Goal: Task Accomplishment & Management: Use online tool/utility

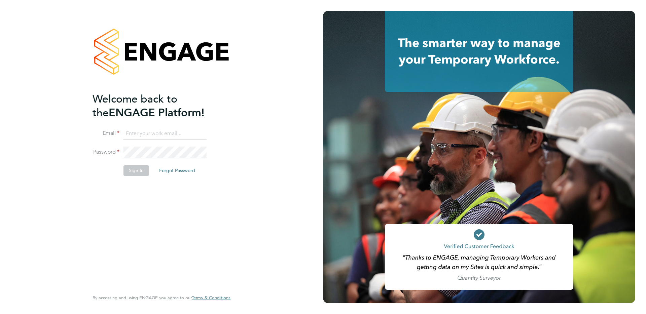
type input "support@engagelabs.io"
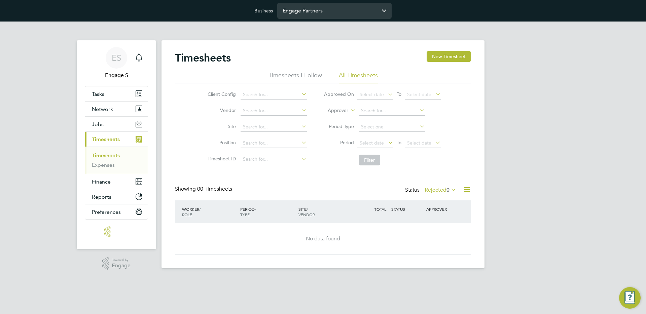
click at [337, 16] on input "Engage Partners" at bounding box center [334, 11] width 114 height 16
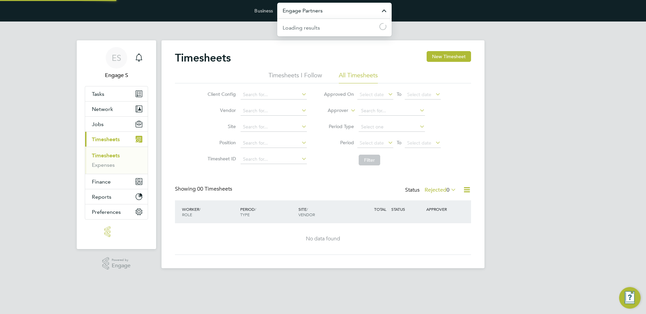
click at [337, 16] on input "Engage Partners" at bounding box center [334, 11] width 114 height 16
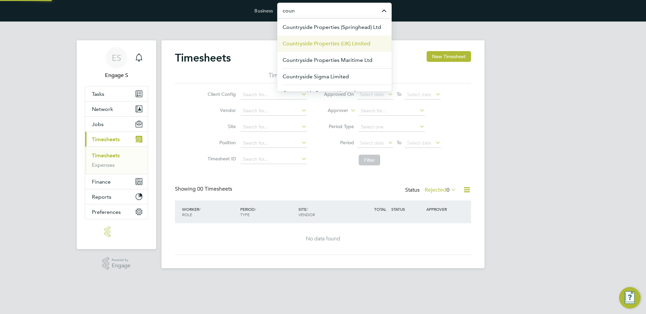
click at [352, 41] on span "Countryside Properties (UK) Limited" at bounding box center [327, 44] width 88 height 8
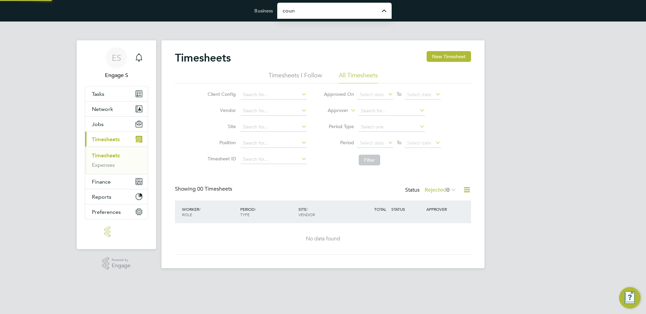
type input "Countryside Properties (UK) Limited"
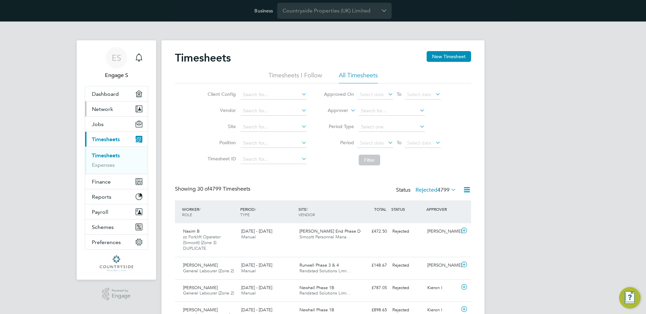
click at [108, 107] on span "Network" at bounding box center [102, 109] width 21 height 6
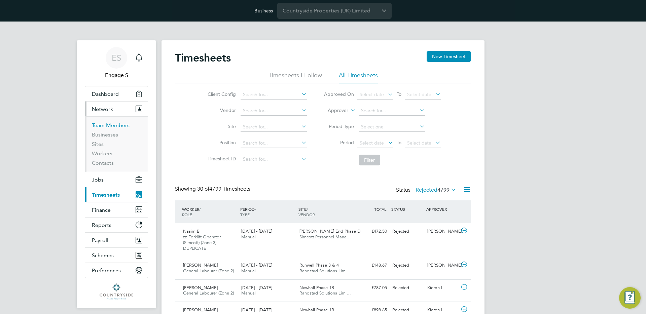
click at [110, 124] on link "Team Members" at bounding box center [111, 125] width 38 height 6
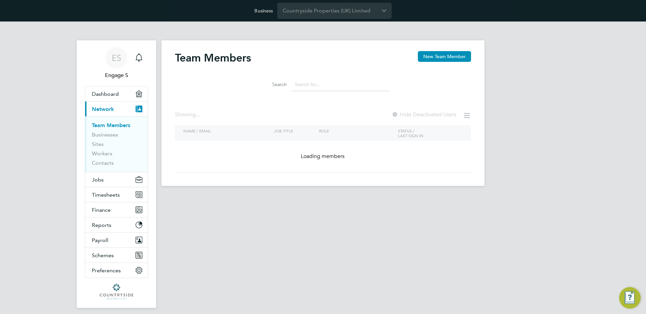
click at [322, 81] on input at bounding box center [340, 84] width 98 height 13
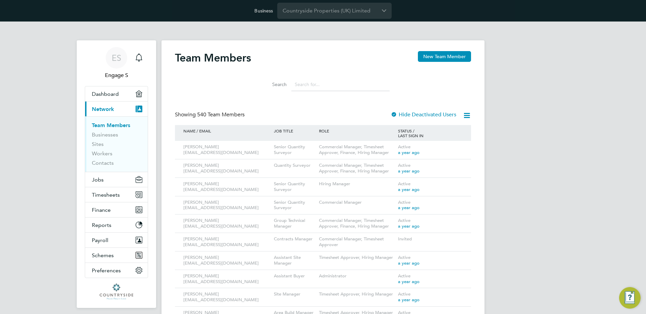
click at [321, 81] on input at bounding box center [340, 84] width 98 height 13
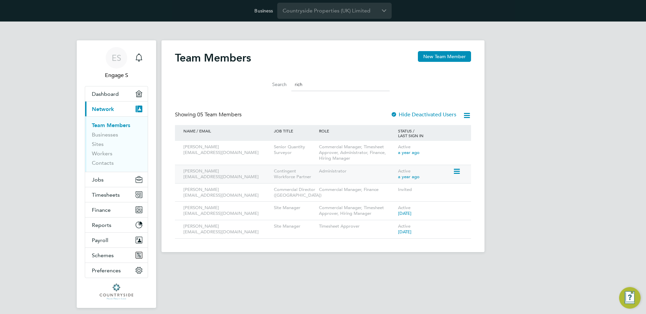
type input "rich"
click at [456, 172] on icon at bounding box center [456, 171] width 7 height 8
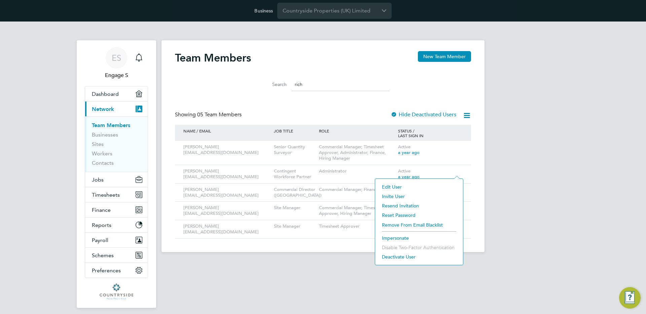
click at [399, 238] on li "Impersonate" at bounding box center [418, 237] width 81 height 9
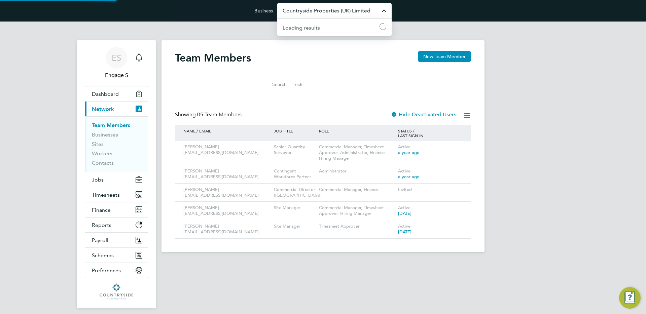
click at [317, 13] on input "Countryside Properties (UK) Limited" at bounding box center [334, 11] width 114 height 16
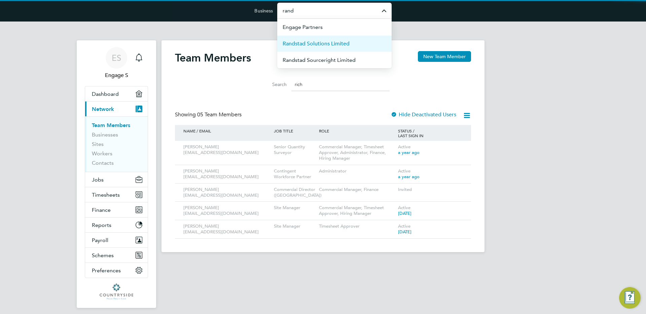
click at [309, 42] on span "Randstad Solutions Limited" at bounding box center [316, 44] width 67 height 8
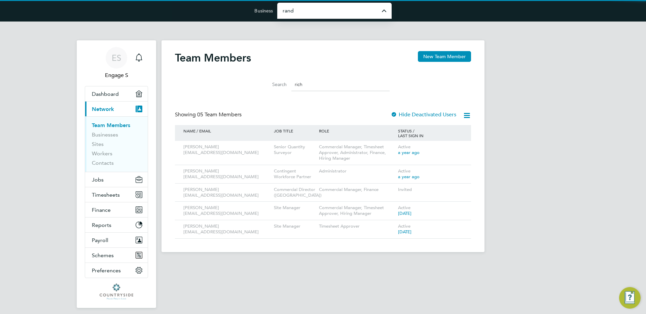
type input "Randstad Solutions Limited"
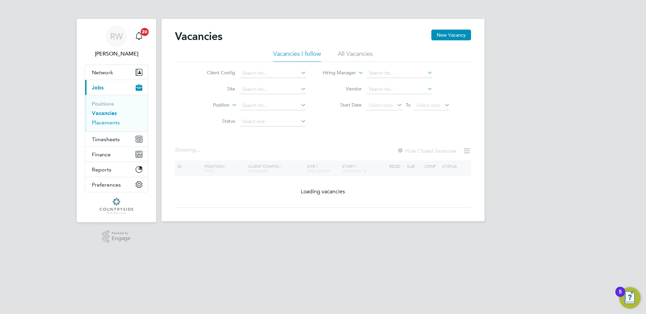
click at [109, 119] on link "Placements" at bounding box center [106, 122] width 28 height 6
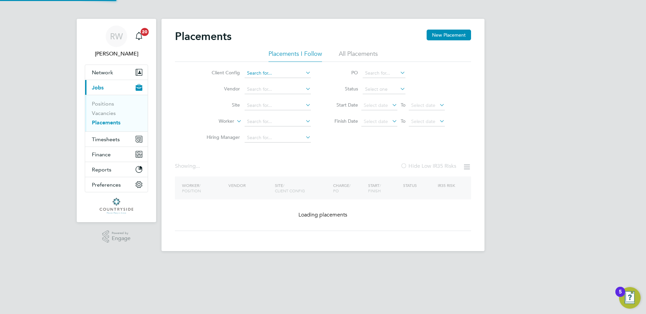
click at [282, 69] on input at bounding box center [278, 73] width 66 height 9
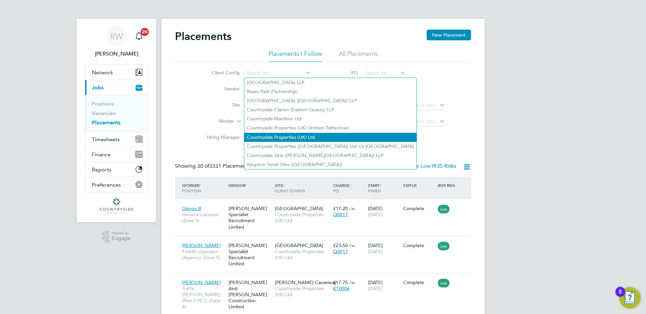
click at [304, 135] on li "Countryside Properties (UK) Ltd" at bounding box center [330, 137] width 172 height 9
type input "Countryside Properties (UK) Ltd"
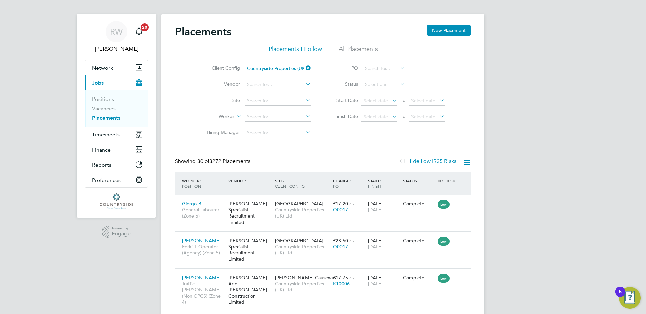
click at [353, 49] on li "All Placements" at bounding box center [358, 51] width 39 height 12
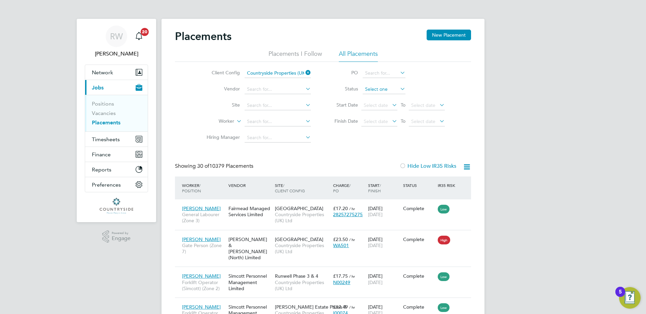
click at [370, 91] on input at bounding box center [384, 89] width 43 height 9
click at [377, 123] on li "In Progress" at bounding box center [383, 124] width 43 height 9
type input "In Progress"
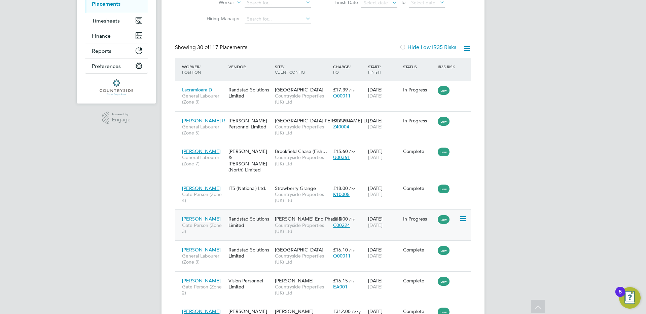
click at [254, 220] on div "Randstad Solutions Limited" at bounding box center [250, 222] width 46 height 19
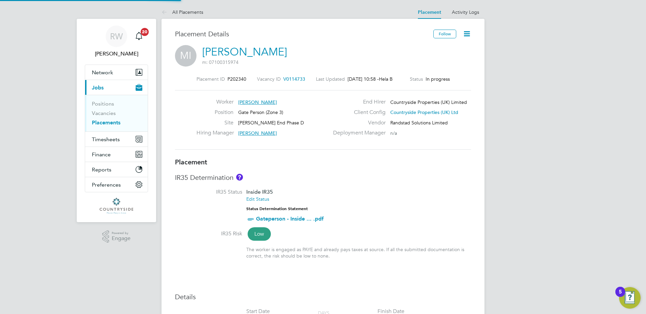
click at [470, 34] on icon at bounding box center [466, 34] width 8 height 8
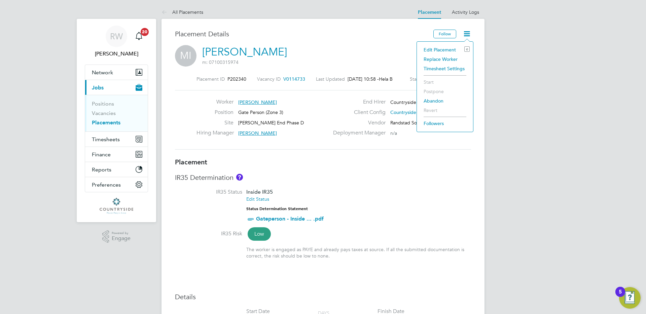
click at [432, 60] on li "Replace Worker" at bounding box center [444, 58] width 49 height 9
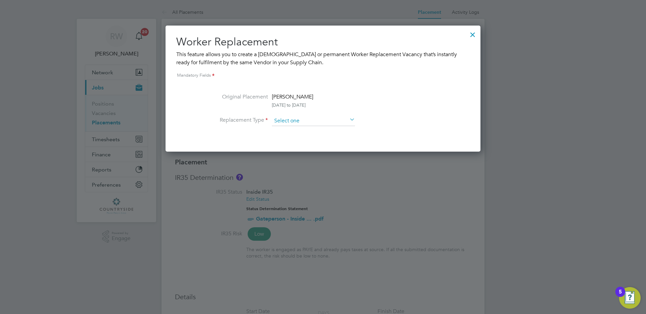
click at [285, 122] on input at bounding box center [313, 121] width 83 height 10
click at [306, 133] on li "Temporary" at bounding box center [313, 130] width 84 height 9
type input "Temporary"
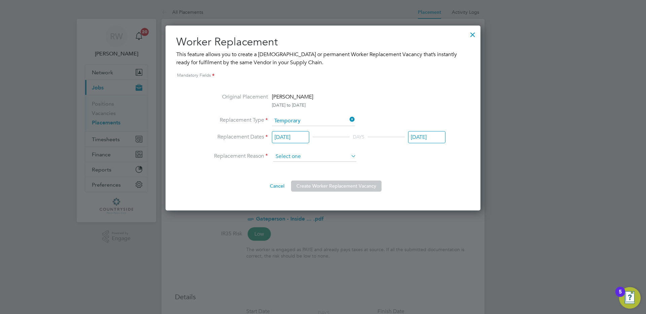
click at [292, 157] on input at bounding box center [314, 157] width 83 height 10
click at [304, 167] on li "Sickness" at bounding box center [315, 166] width 84 height 9
type input "Sickness"
click at [331, 188] on button "Create Worker Replacement Vacancy" at bounding box center [336, 186] width 90 height 11
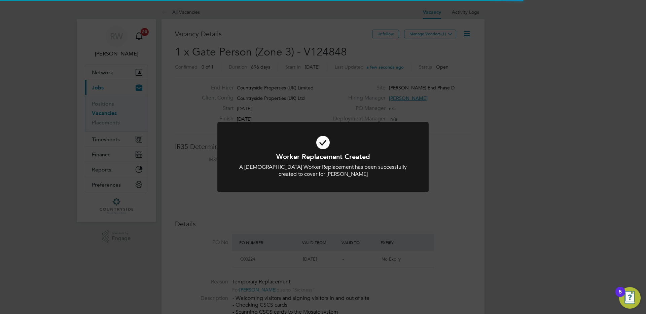
click at [423, 94] on div "Worker Replacement Created A Temporary Worker Replacement has been successfully…" at bounding box center [323, 157] width 646 height 314
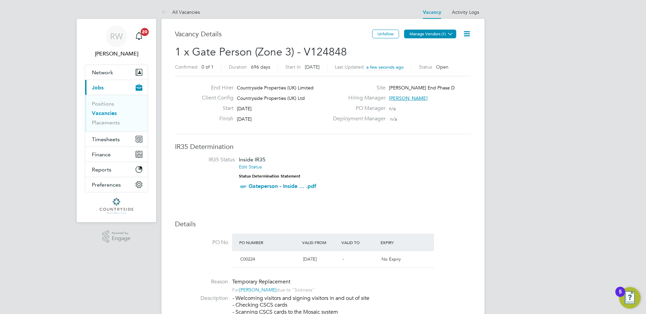
click at [448, 34] on icon at bounding box center [450, 33] width 5 height 5
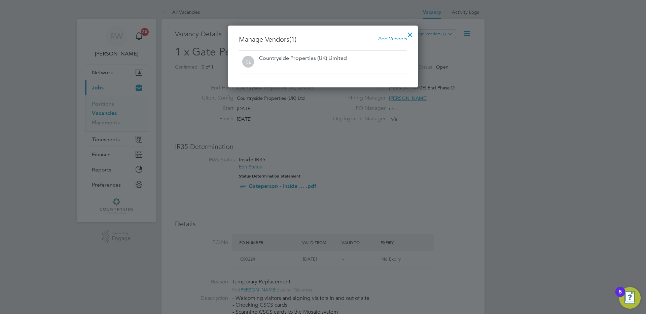
click at [409, 35] on div at bounding box center [410, 33] width 12 height 12
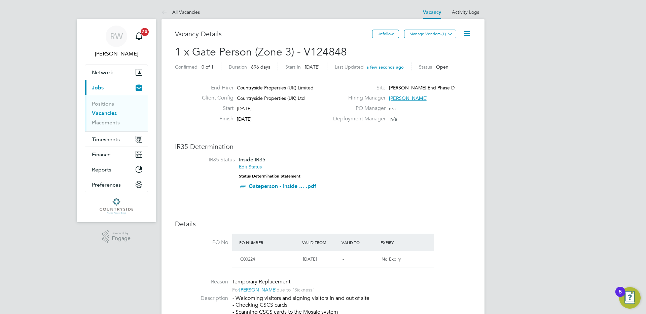
click at [451, 13] on at-navigation-tab "Activity Logs" at bounding box center [465, 11] width 38 height 6
click at [456, 13] on link "Activity Logs" at bounding box center [465, 12] width 27 height 6
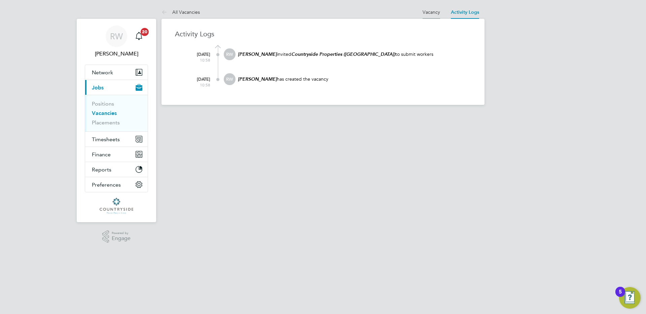
click at [427, 13] on link "Vacancy" at bounding box center [430, 12] width 17 height 6
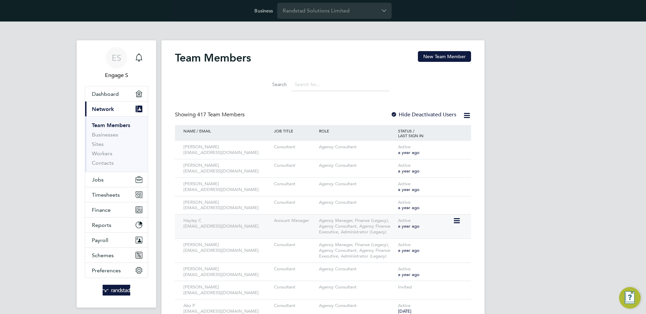
click at [457, 221] on icon at bounding box center [456, 221] width 7 height 8
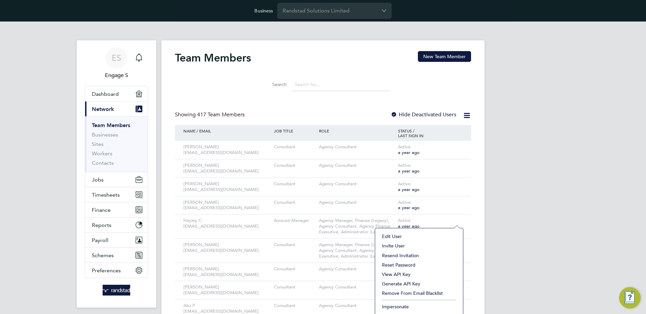
click at [400, 305] on li "Impersonate" at bounding box center [418, 306] width 81 height 9
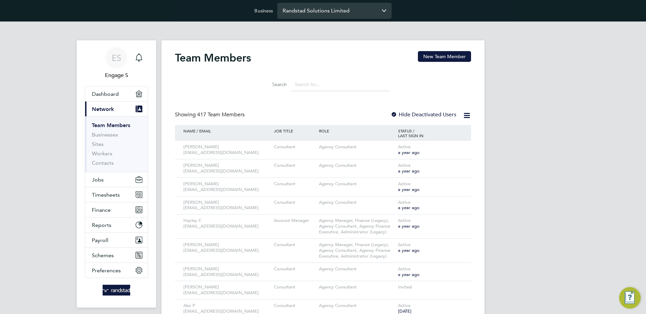
click at [301, 11] on input "Randstad Solutions Limited" at bounding box center [334, 11] width 114 height 16
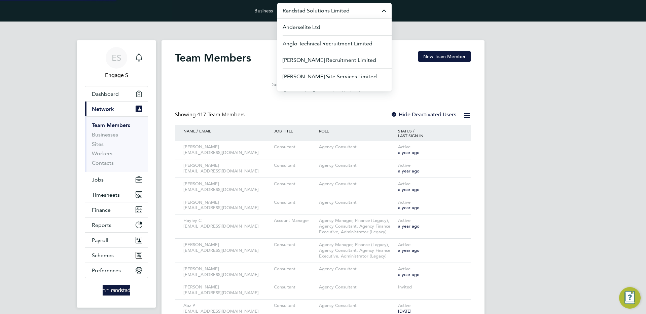
click at [301, 11] on input "Randstad Solutions Limited" at bounding box center [334, 11] width 114 height 16
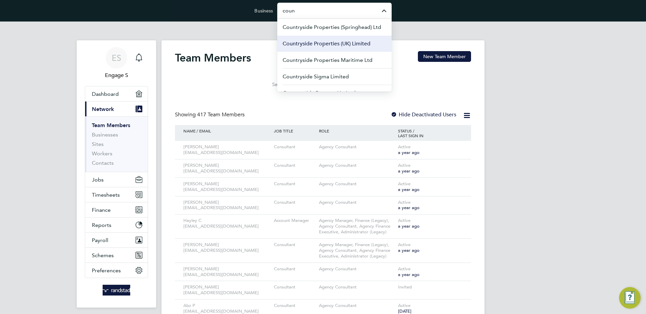
click at [324, 43] on span "Countryside Properties (UK) Limited" at bounding box center [327, 44] width 88 height 8
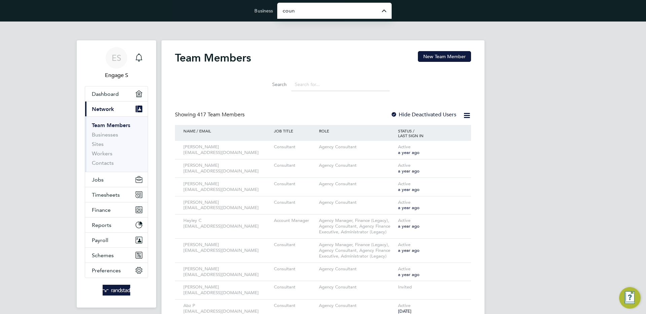
type input "Countryside Properties (UK) Limited"
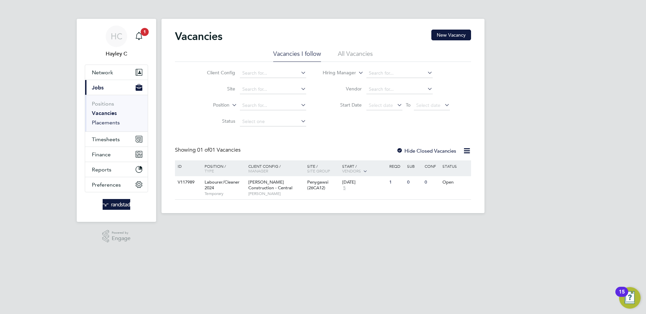
click at [114, 121] on link "Placements" at bounding box center [106, 122] width 28 height 6
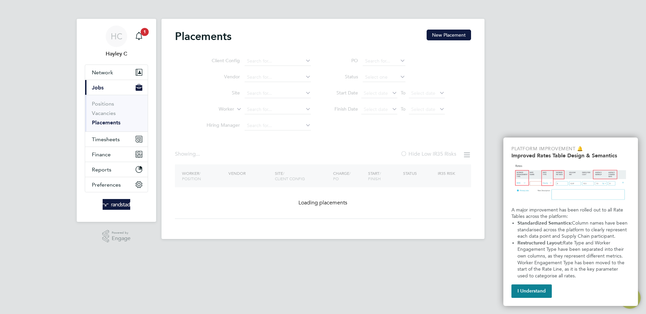
click at [271, 60] on ul "Client Config Vendor Site Worker Hiring Manager" at bounding box center [256, 93] width 126 height 81
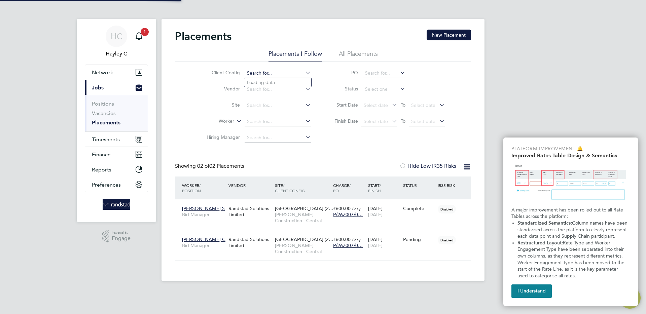
click at [277, 73] on input at bounding box center [278, 73] width 66 height 9
click at [269, 75] on input at bounding box center [278, 73] width 66 height 9
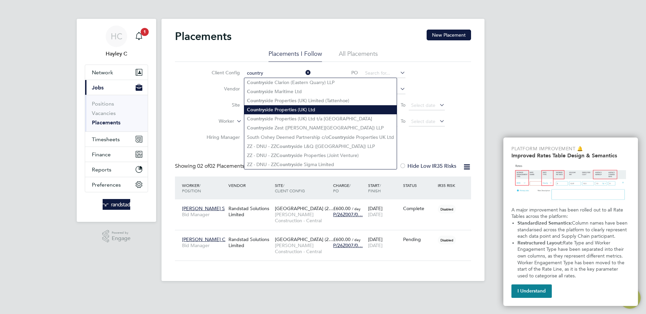
click at [292, 105] on li "Country side Properties (UK) Ltd" at bounding box center [320, 109] width 152 height 9
type input "Countryside Properties (UK) Ltd"
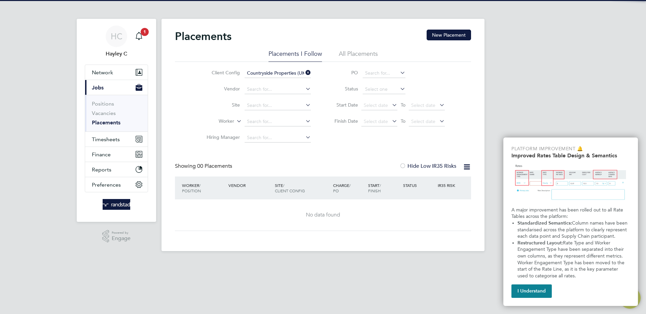
click at [372, 58] on li "All Placements" at bounding box center [358, 56] width 39 height 12
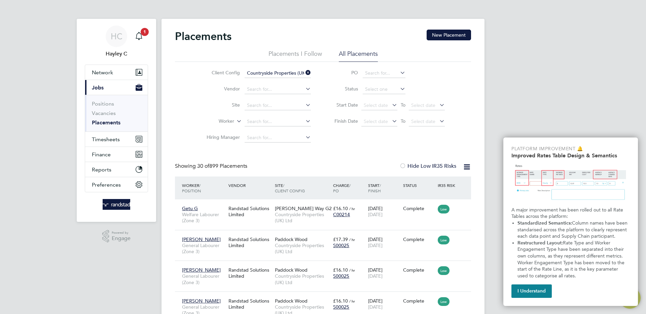
scroll to position [25, 59]
click at [375, 89] on input at bounding box center [384, 89] width 43 height 9
click at [387, 123] on li "In Progress" at bounding box center [383, 124] width 43 height 9
type input "In Progress"
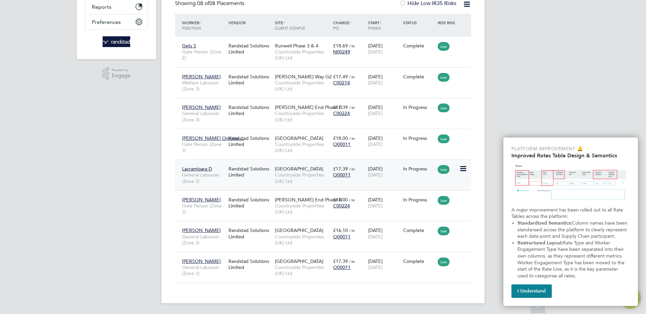
click at [286, 176] on span "Countryside Properties (UK) Ltd" at bounding box center [302, 178] width 55 height 12
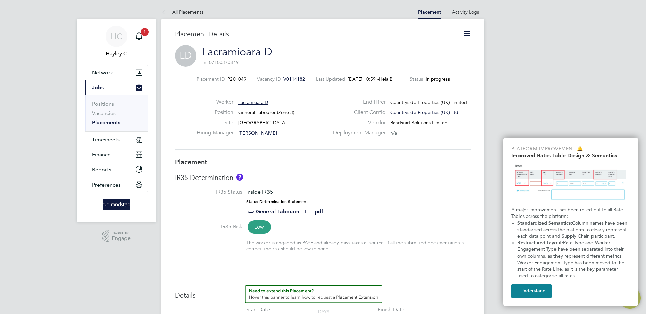
click at [466, 34] on icon at bounding box center [466, 34] width 8 height 8
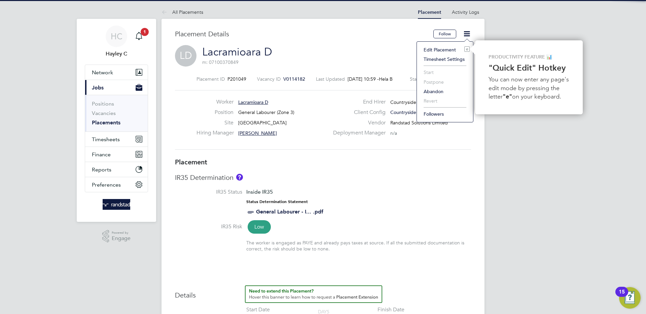
click at [394, 56] on div "LD Lacramioara D m: 07100370849" at bounding box center [323, 56] width 296 height 23
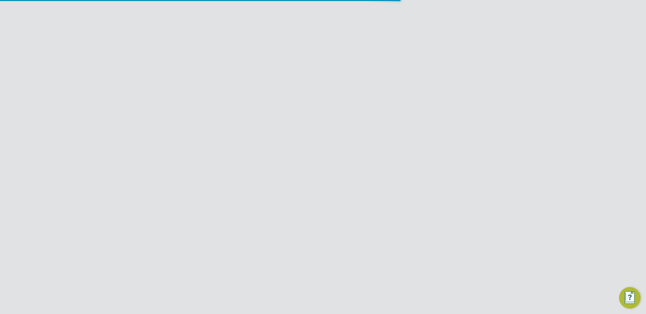
click at [106, 267] on span "Preferences" at bounding box center [106, 270] width 29 height 6
click at [111, 261] on link "VMS Configurations" at bounding box center [116, 259] width 49 height 6
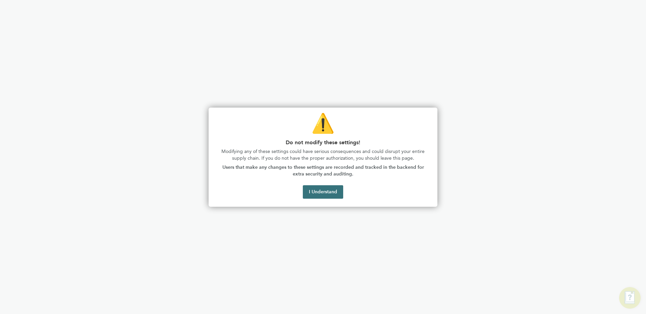
click at [324, 190] on button "I Understand" at bounding box center [323, 191] width 40 height 13
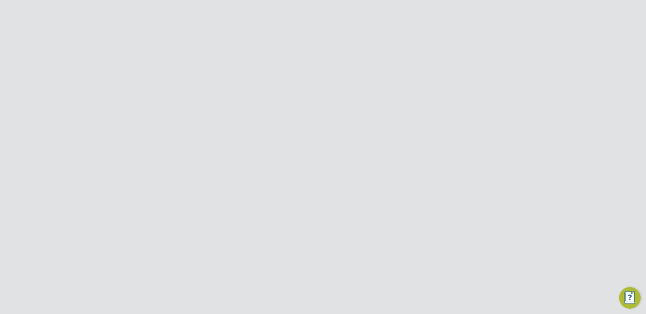
click at [275, 102] on div "Countryside Properties (UK) Ltd" at bounding box center [255, 104] width 102 height 12
click at [223, 293] on div "Randstad Solutions Limited" at bounding box center [267, 299] width 170 height 12
click at [458, 295] on icon at bounding box center [456, 299] width 7 height 8
click at [439, 242] on li "Edit Vendor" at bounding box center [438, 246] width 43 height 9
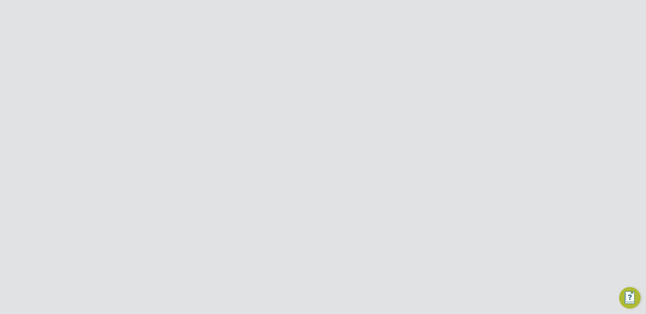
scroll to position [0, 0]
click at [312, 140] on label "Creating and Editing Vacancies" at bounding box center [347, 138] width 113 height 8
click at [310, 241] on button "Update" at bounding box center [309, 239] width 27 height 11
click at [310, 7] on input "Countryside Properties (UK) Limited" at bounding box center [334, 11] width 114 height 16
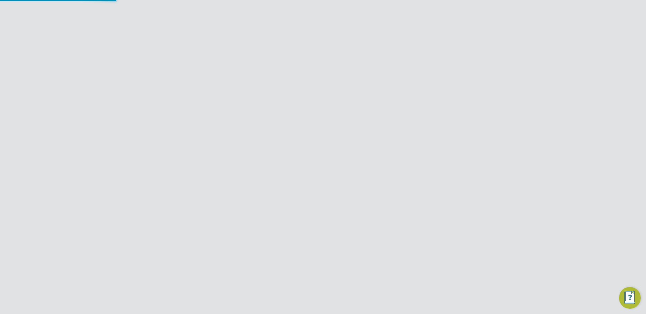
click at [310, 7] on input "Countryside Properties (UK) Limited" at bounding box center [334, 11] width 114 height 16
click at [318, 45] on span "Randstad Solutions Limited" at bounding box center [316, 44] width 67 height 8
type input "Randstad Solutions Limited"
click at [342, 73] on div "Error while Loading Client Details You are not allowed to access this client co…" at bounding box center [323, 157] width 646 height 314
click at [106, 126] on button "Jobs" at bounding box center [116, 124] width 63 height 15
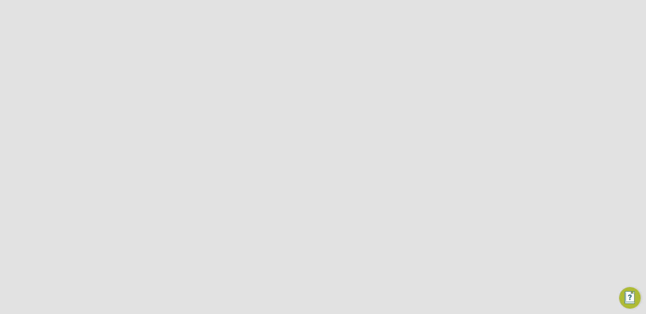
click at [101, 157] on link "Placements" at bounding box center [106, 159] width 28 height 6
click at [97, 110] on span "Network" at bounding box center [102, 109] width 21 height 6
click at [115, 122] on link "Team Members" at bounding box center [111, 125] width 38 height 6
click at [307, 83] on input at bounding box center [340, 84] width 98 height 13
type input "admin"
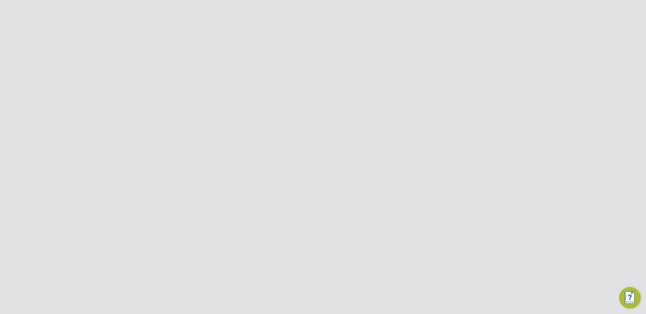
click at [455, 171] on icon at bounding box center [456, 171] width 7 height 8
click at [404, 252] on li "Impersonate" at bounding box center [418, 256] width 81 height 9
click at [297, 12] on input "Randstad Solutions Limited" at bounding box center [334, 11] width 114 height 16
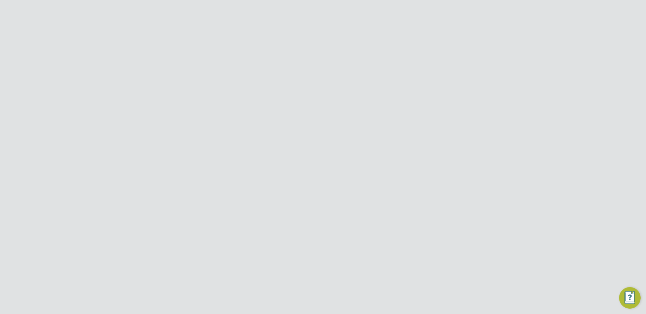
click at [321, 45] on span "Countryside Properties (UK) Limited" at bounding box center [327, 44] width 88 height 8
type input "Countryside Properties (UK) Limited"
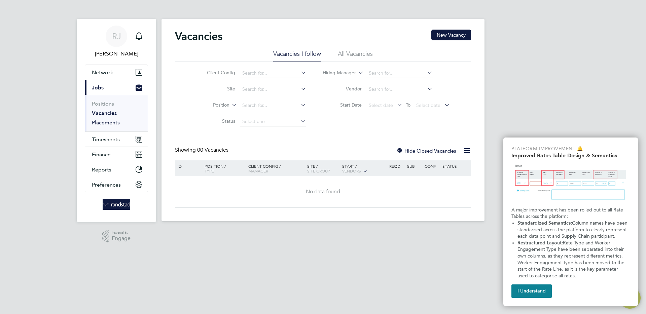
click at [112, 119] on ul "Positions Vacancies Placements" at bounding box center [116, 113] width 63 height 37
click at [112, 120] on link "Placements" at bounding box center [106, 122] width 28 height 6
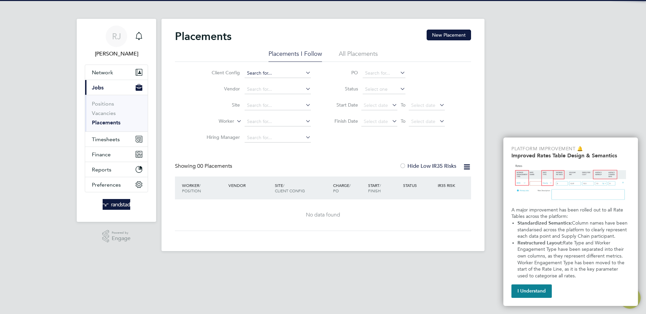
click at [275, 75] on input at bounding box center [278, 73] width 66 height 9
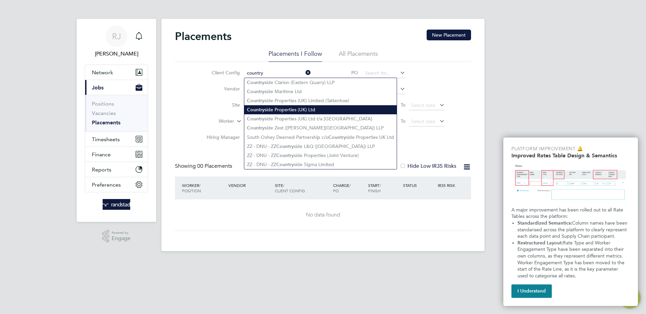
click at [295, 105] on li "Country side Properties (UK) Ltd" at bounding box center [320, 109] width 152 height 9
type input "Countryside Properties (UK) Ltd"
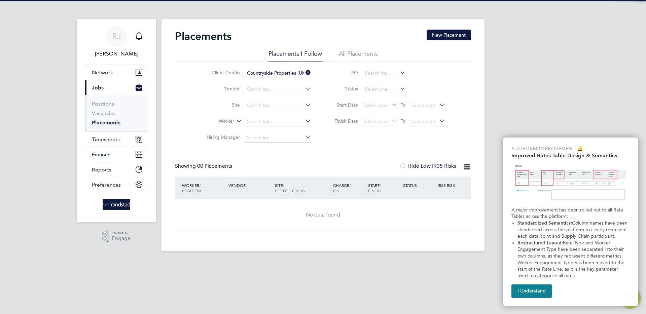
click at [367, 48] on div "Placements New Placement" at bounding box center [323, 40] width 296 height 20
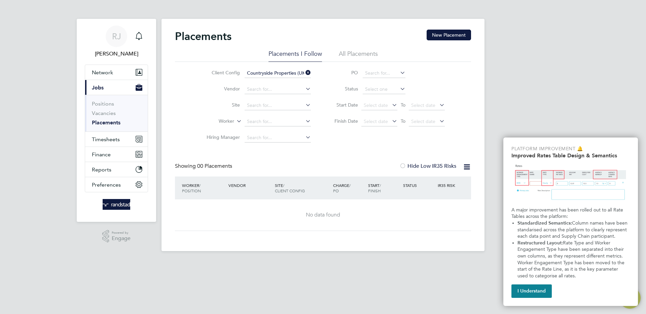
click at [367, 51] on li "All Placements" at bounding box center [358, 56] width 39 height 12
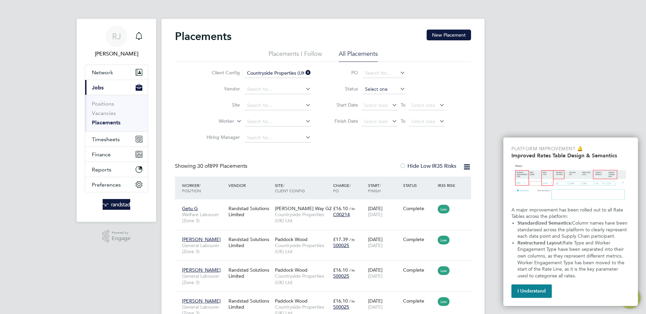
click at [385, 90] on input at bounding box center [384, 89] width 43 height 9
click at [382, 124] on li "In Progress" at bounding box center [383, 124] width 43 height 9
type input "In Progress"
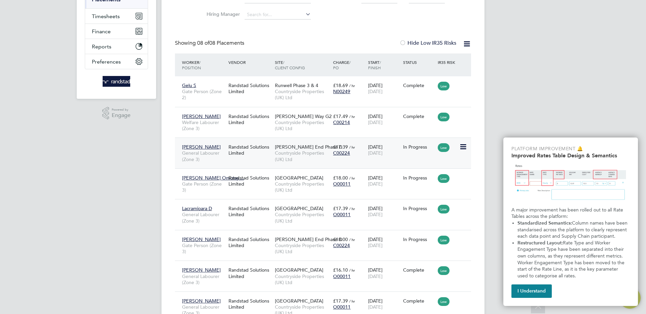
click at [289, 156] on span "Countryside Properties (UK) Ltd" at bounding box center [302, 156] width 55 height 12
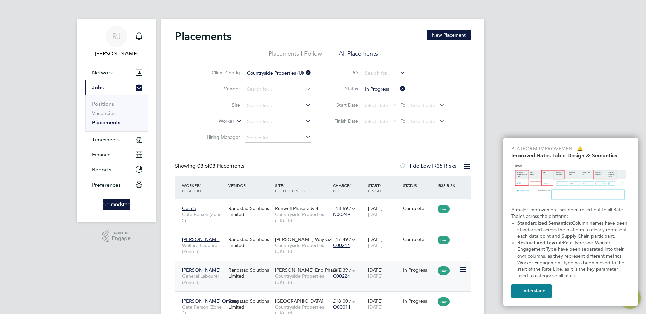
click at [292, 278] on span "Countryside Properties (UK) Ltd" at bounding box center [302, 279] width 55 height 12
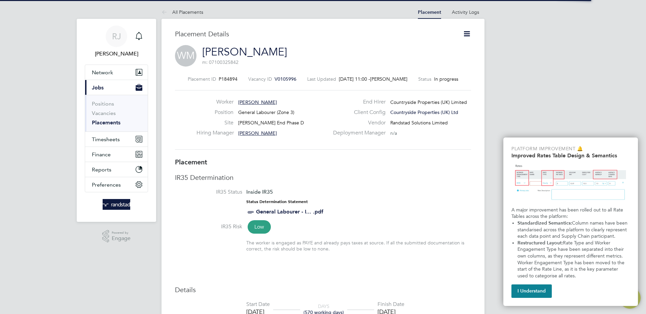
click at [466, 33] on icon at bounding box center [466, 34] width 8 height 8
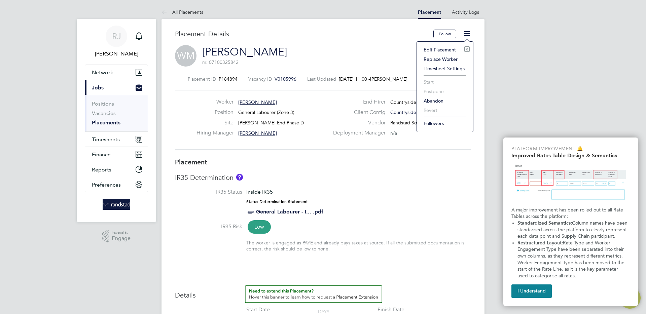
click at [446, 59] on li "Replace Worker" at bounding box center [444, 58] width 49 height 9
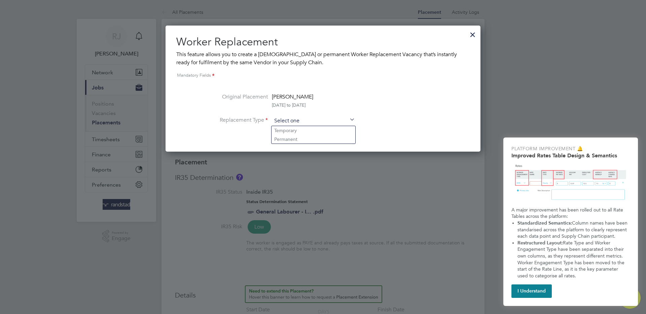
click at [288, 122] on input at bounding box center [313, 121] width 83 height 10
click at [318, 130] on li "Temporary" at bounding box center [313, 130] width 84 height 9
type input "Temporary"
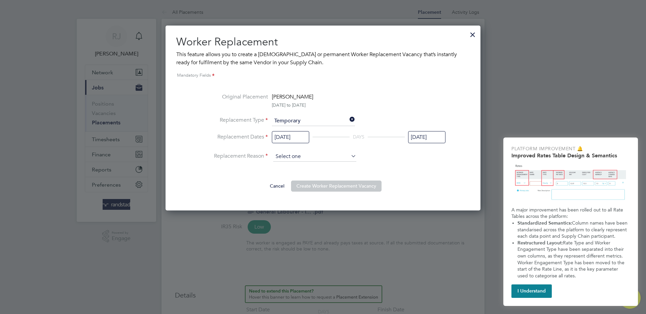
click at [291, 152] on input at bounding box center [314, 157] width 83 height 10
click at [296, 163] on li "Sickness" at bounding box center [315, 166] width 84 height 9
type input "Sickness"
click at [323, 186] on button "Create Worker Replacement Vacancy" at bounding box center [336, 186] width 90 height 11
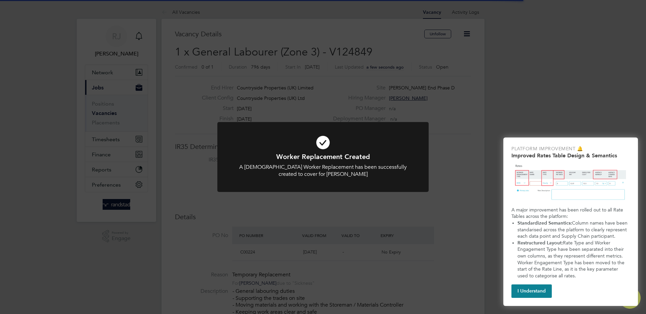
click at [326, 77] on div "Worker Replacement Created A Temporary Worker Replacement has been successfully…" at bounding box center [323, 157] width 646 height 314
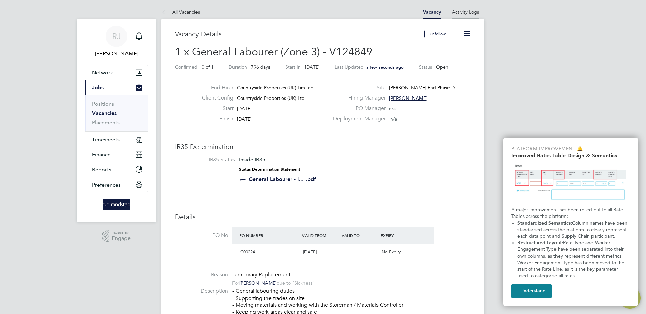
click at [462, 15] on li "Activity Logs" at bounding box center [465, 11] width 27 height 13
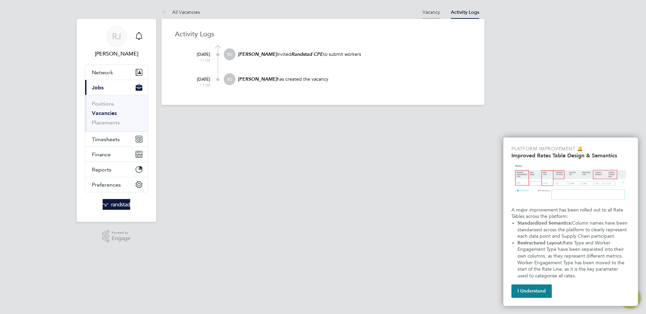
click at [425, 16] on li "Vacancy" at bounding box center [430, 11] width 17 height 13
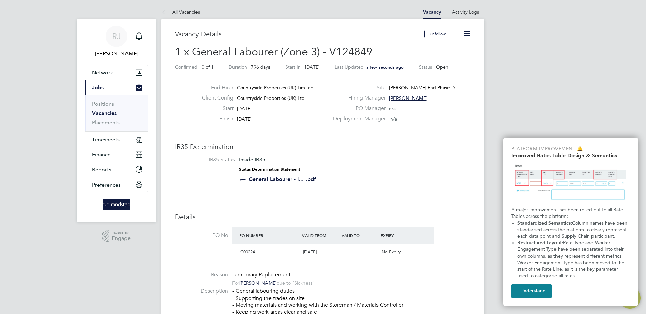
click at [460, 12] on link "Activity Logs" at bounding box center [465, 12] width 27 height 6
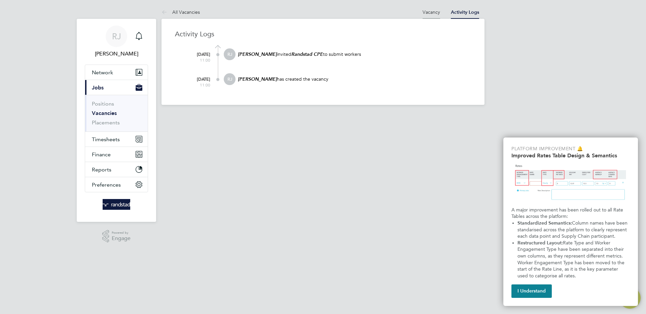
click at [429, 16] on li "Vacancy" at bounding box center [430, 11] width 17 height 13
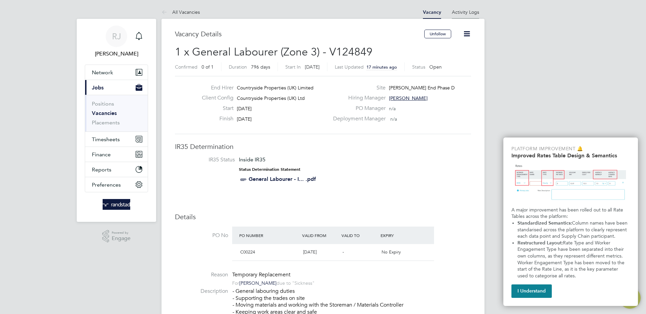
click at [473, 11] on link "Activity Logs" at bounding box center [465, 12] width 27 height 6
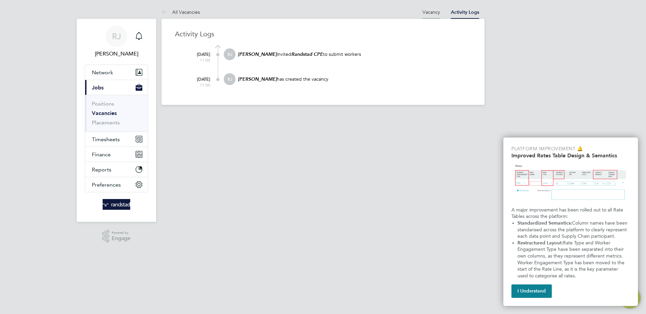
click at [428, 11] on link "Vacancy" at bounding box center [430, 12] width 17 height 6
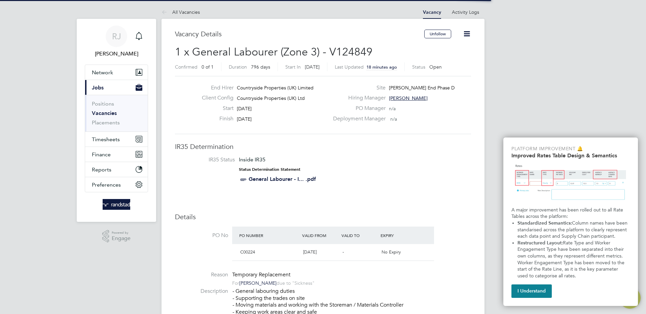
scroll to position [11, 63]
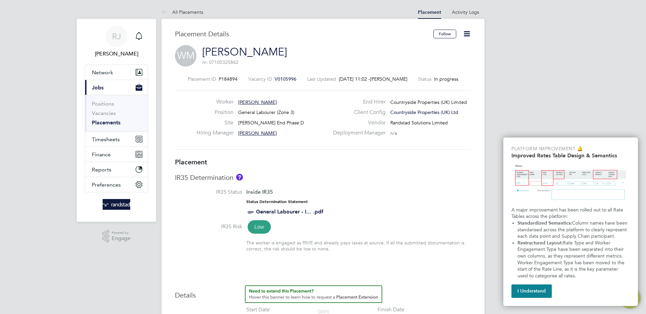
click at [469, 37] on icon at bounding box center [466, 34] width 8 height 8
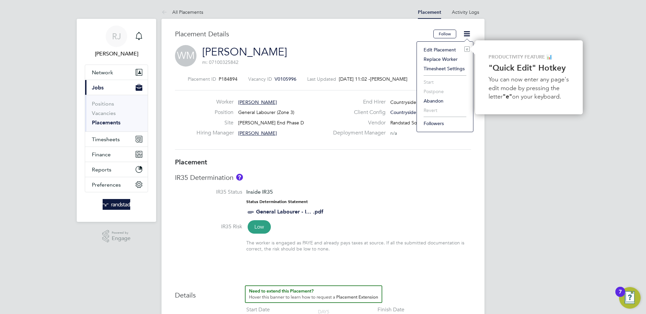
click at [437, 58] on li "Replace Worker" at bounding box center [444, 58] width 49 height 9
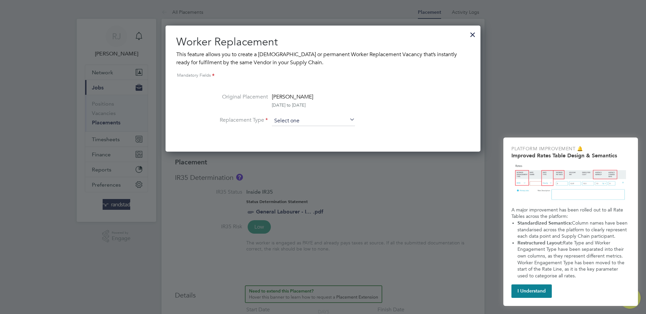
click at [295, 121] on input at bounding box center [313, 121] width 83 height 10
click at [292, 128] on li "Temporary" at bounding box center [313, 130] width 84 height 9
type input "Temporary"
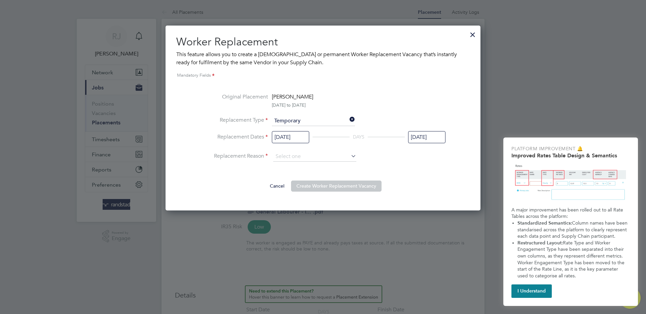
click at [469, 35] on div at bounding box center [472, 33] width 12 height 12
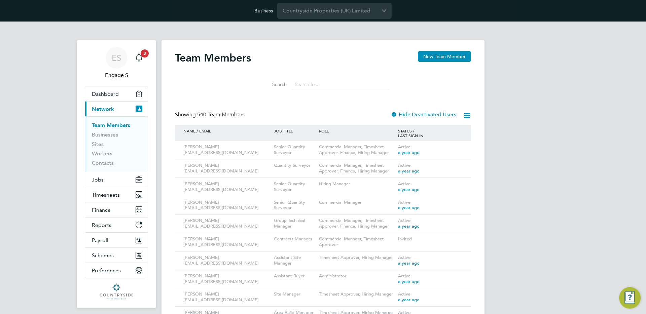
click at [306, 85] on input at bounding box center [340, 84] width 98 height 13
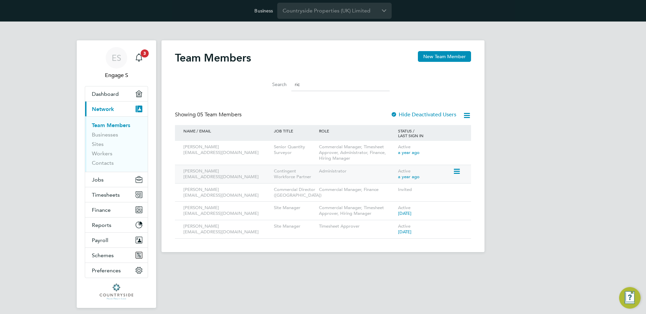
type input "ric"
click at [456, 169] on icon at bounding box center [456, 171] width 7 height 8
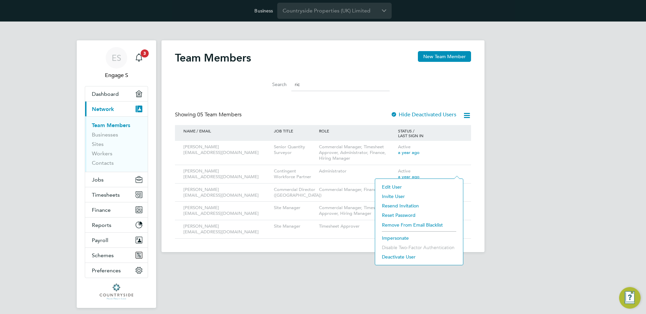
click at [401, 240] on li "Impersonate" at bounding box center [418, 237] width 81 height 9
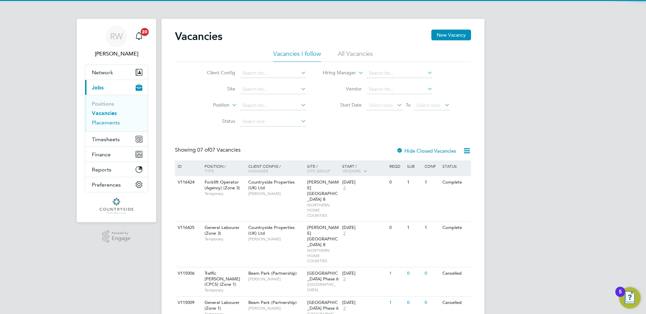
click at [112, 123] on link "Placements" at bounding box center [106, 122] width 28 height 6
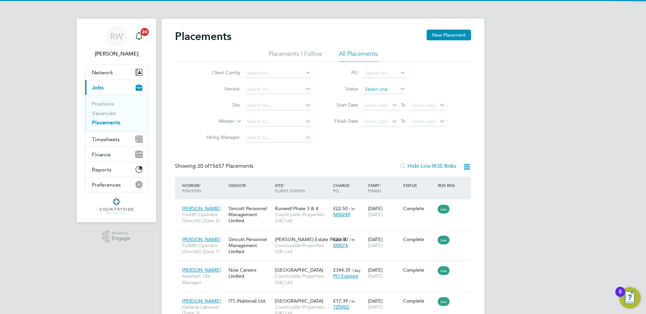
click at [377, 89] on input at bounding box center [384, 89] width 43 height 9
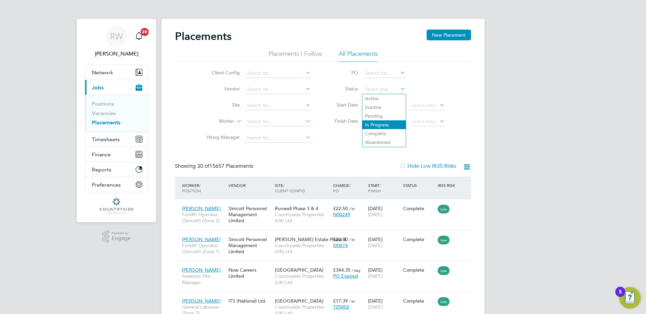
click at [378, 123] on li "In Progress" at bounding box center [383, 124] width 43 height 9
type input "In Progress"
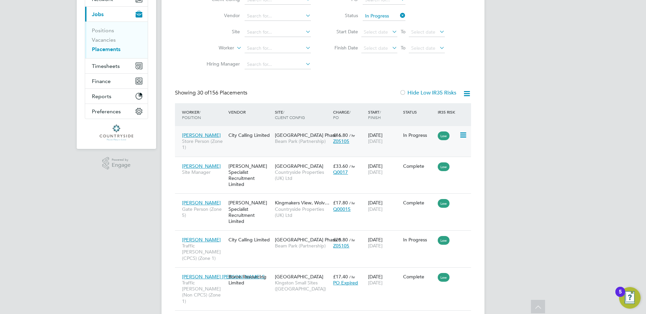
click at [385, 145] on div "01 Feb 2024 31 Dec 2027" at bounding box center [383, 138] width 35 height 19
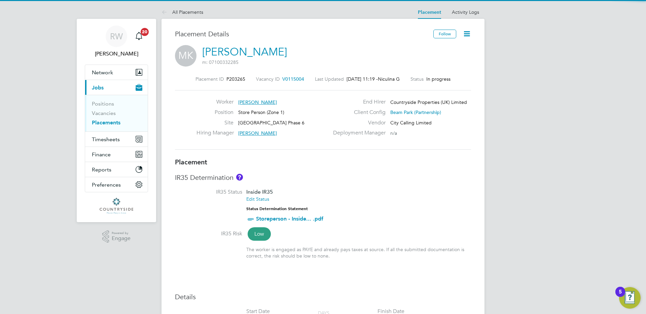
click at [462, 37] on icon at bounding box center [466, 34] width 8 height 8
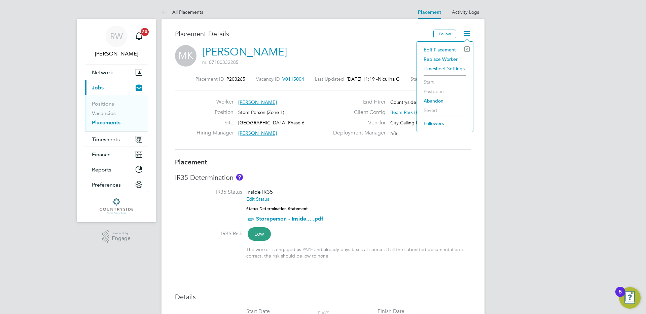
click at [432, 57] on li "Replace Worker" at bounding box center [444, 58] width 49 height 9
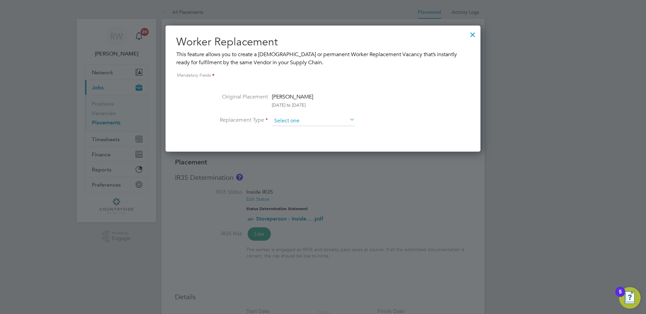
click at [309, 120] on input at bounding box center [313, 121] width 83 height 10
click at [403, 98] on li "Original Placement [PERSON_NAME] [DATE] to [DATE]" at bounding box center [322, 104] width 245 height 23
click at [472, 35] on div at bounding box center [472, 33] width 12 height 12
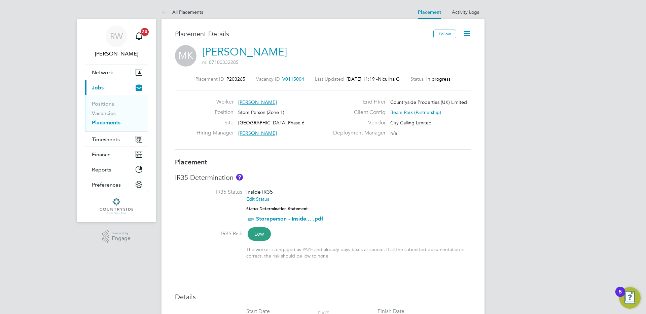
click at [466, 35] on icon at bounding box center [466, 34] width 8 height 8
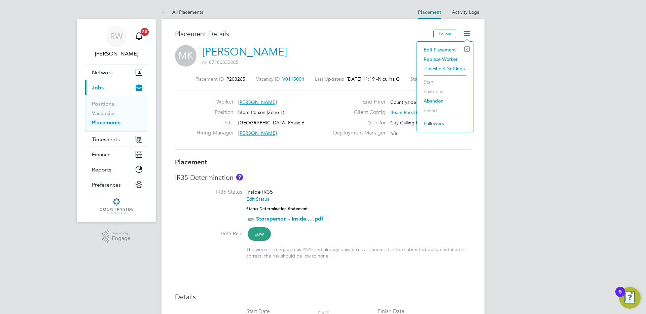
click at [435, 58] on li "Replace Worker" at bounding box center [444, 58] width 49 height 9
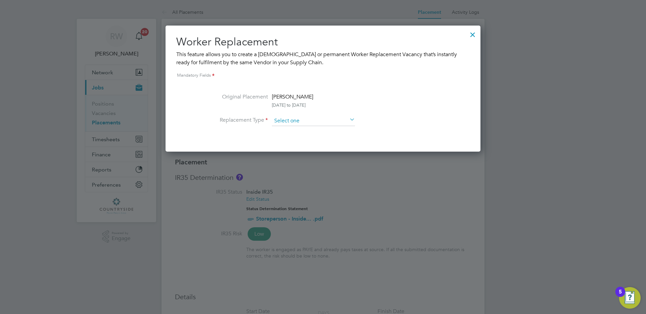
click at [297, 119] on input at bounding box center [313, 121] width 83 height 10
click at [306, 132] on li "Temporary" at bounding box center [313, 130] width 84 height 9
type input "Temporary"
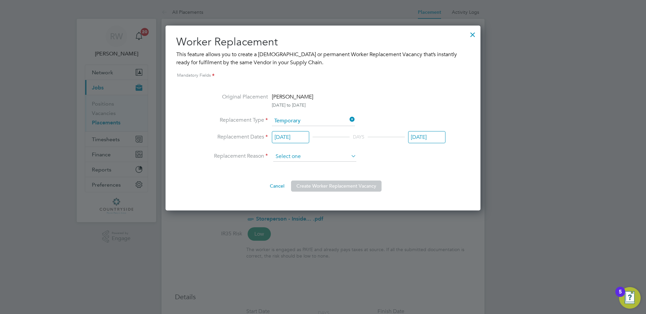
click at [288, 163] on div "Original Placement [PERSON_NAME] [DATE] to [DATE] Replacement Type Temporary Re…" at bounding box center [322, 142] width 245 height 99
click at [287, 161] on input at bounding box center [314, 157] width 83 height 10
click at [290, 167] on li "Sickness" at bounding box center [315, 166] width 84 height 9
type input "Sickness"
click at [321, 185] on button "Create Worker Replacement Vacancy" at bounding box center [336, 186] width 90 height 11
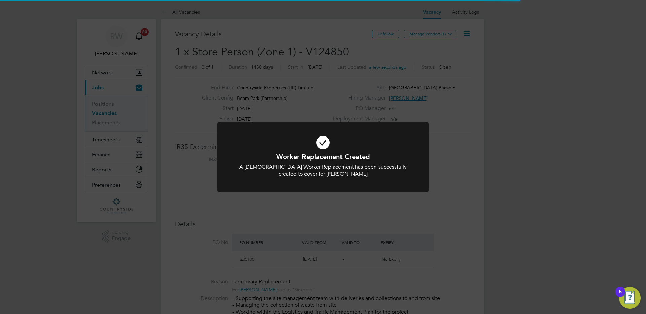
click at [395, 74] on div "Worker Replacement Created A [DEMOGRAPHIC_DATA] Worker Replacement has been suc…" at bounding box center [323, 157] width 646 height 314
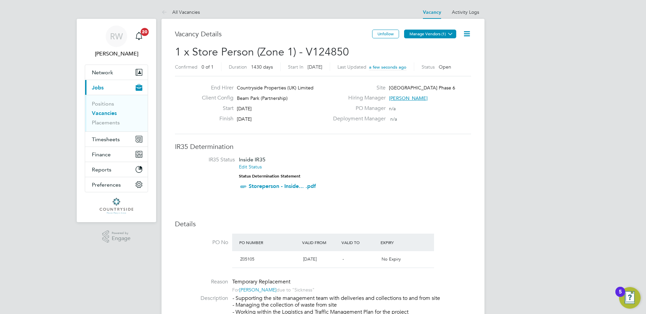
click at [428, 36] on button "Manage Vendors (1)" at bounding box center [430, 34] width 52 height 9
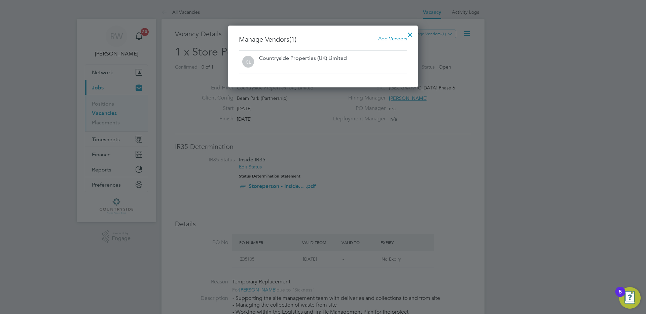
click at [409, 36] on div at bounding box center [410, 33] width 12 height 12
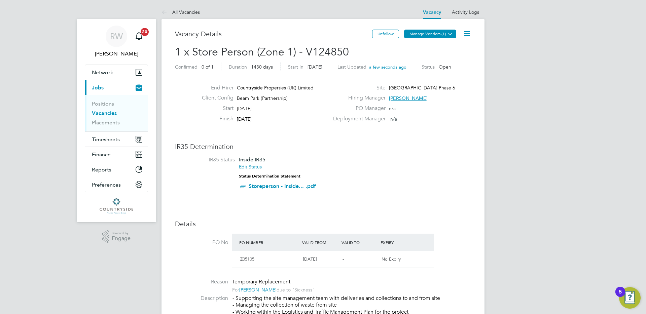
click at [449, 31] on icon at bounding box center [450, 33] width 5 height 5
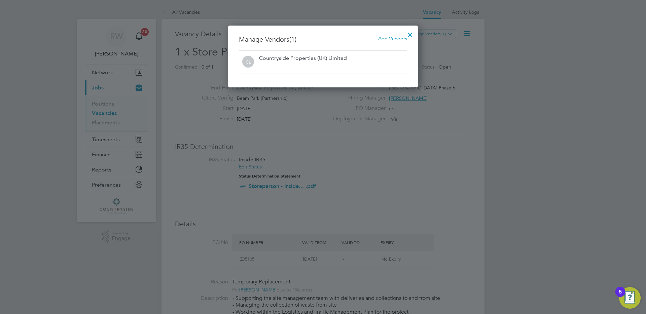
click at [494, 91] on div at bounding box center [323, 157] width 646 height 314
click at [492, 91] on div at bounding box center [323, 157] width 646 height 314
click at [420, 134] on div at bounding box center [323, 157] width 646 height 314
click at [409, 34] on div at bounding box center [410, 33] width 12 height 12
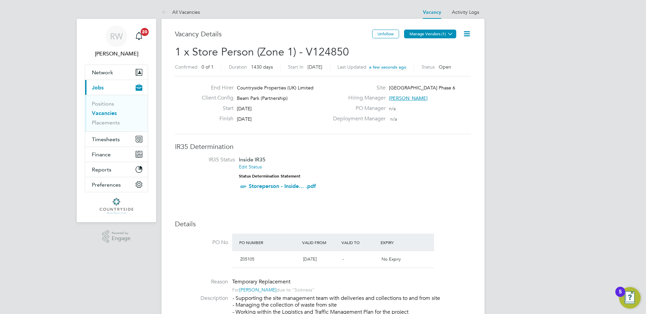
click at [432, 34] on button "Manage Vendors (1)" at bounding box center [430, 34] width 52 height 9
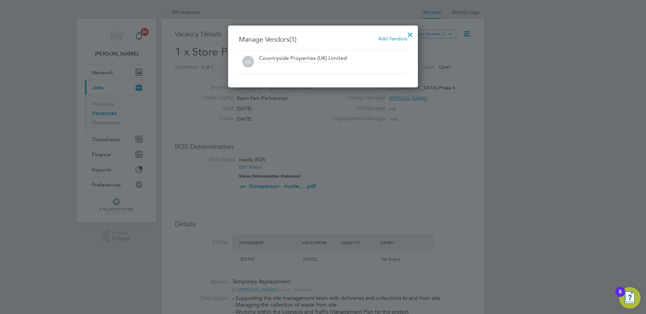
click at [391, 38] on span "Add Vendors" at bounding box center [392, 38] width 29 height 6
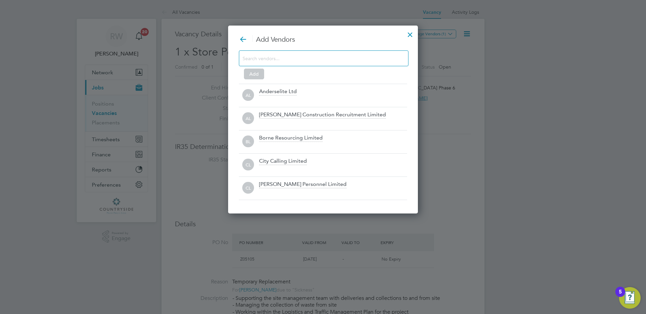
click at [317, 58] on input at bounding box center [317, 58] width 151 height 9
click at [408, 34] on div at bounding box center [410, 33] width 12 height 12
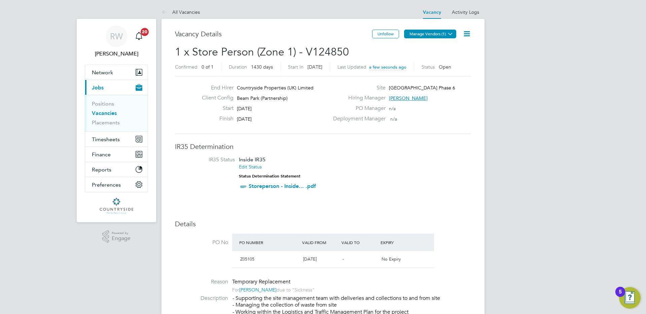
click at [431, 36] on button "Manage Vendors (1)" at bounding box center [430, 34] width 52 height 9
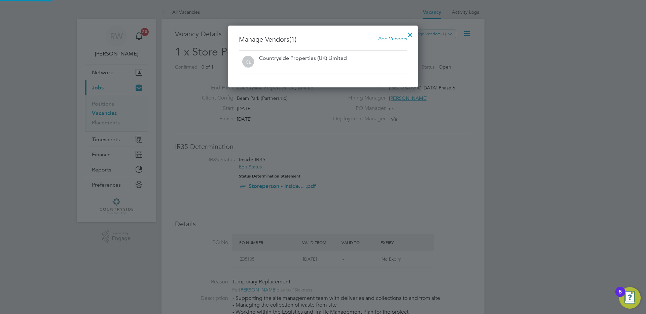
scroll to position [62, 190]
click at [411, 34] on div at bounding box center [410, 33] width 12 height 12
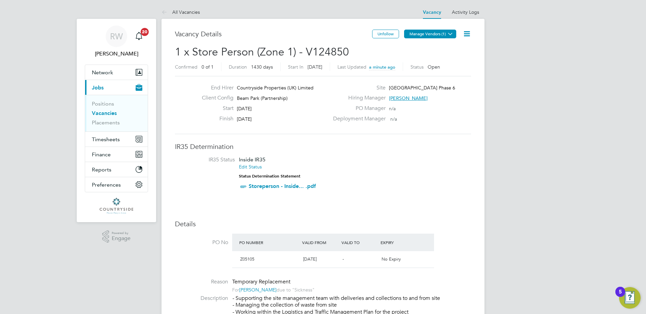
click at [433, 30] on button "Manage Vendors (1)" at bounding box center [430, 34] width 52 height 9
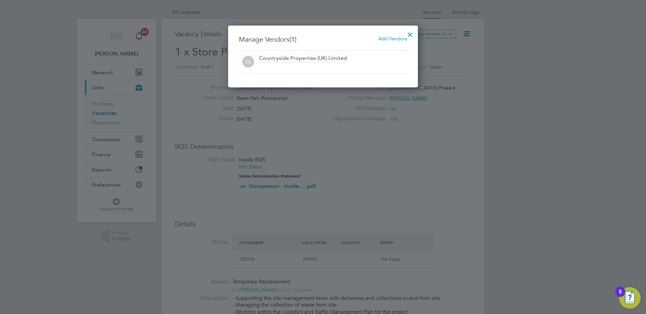
click at [411, 32] on div at bounding box center [410, 33] width 12 height 12
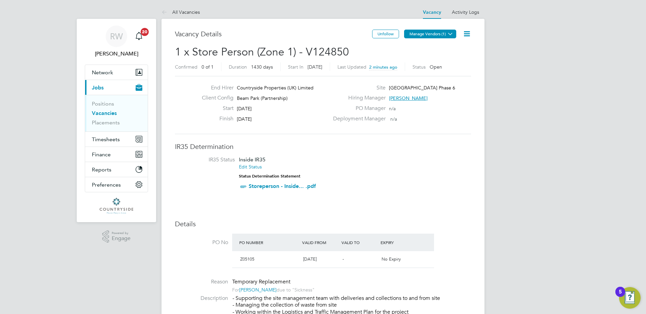
click at [434, 33] on button "Manage Vendors (1)" at bounding box center [430, 34] width 52 height 9
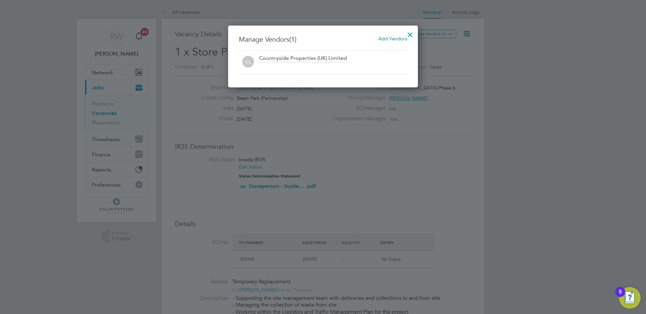
click at [409, 31] on div at bounding box center [410, 33] width 12 height 12
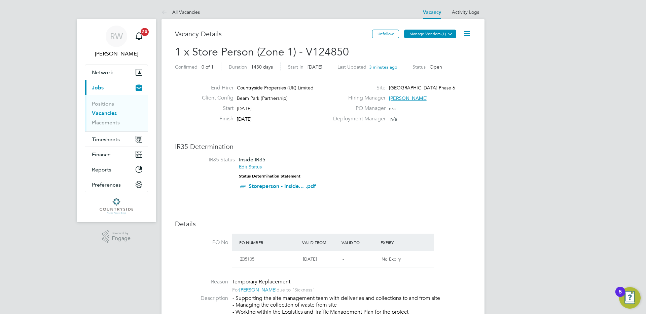
click at [421, 35] on button "Manage Vendors (1)" at bounding box center [430, 34] width 52 height 9
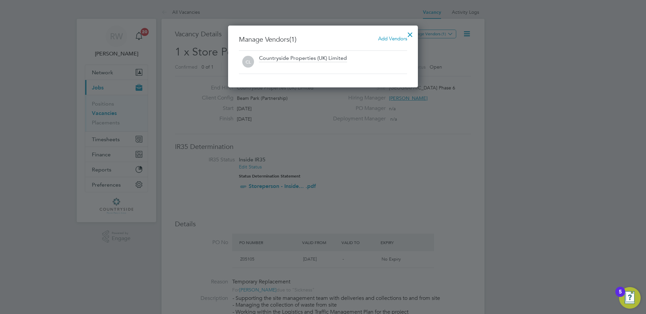
click at [411, 32] on div at bounding box center [410, 33] width 12 height 12
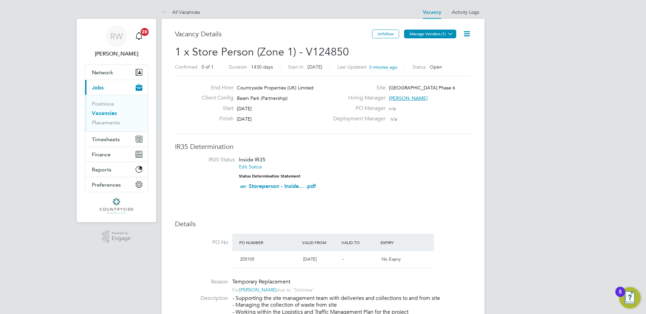
click at [443, 31] on button "Manage Vendors (1)" at bounding box center [430, 34] width 52 height 9
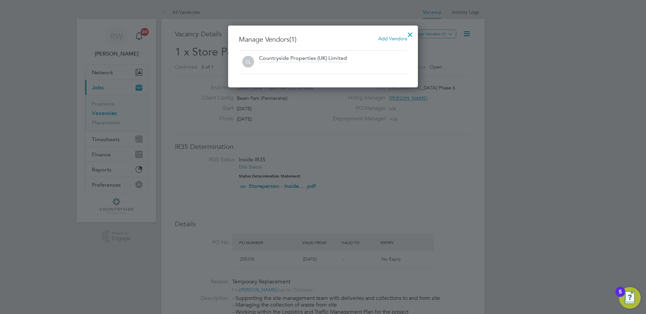
click at [409, 34] on div at bounding box center [410, 33] width 12 height 12
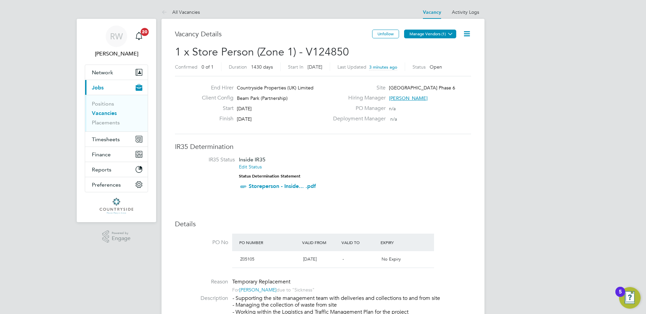
click at [430, 31] on button "Manage Vendors (1)" at bounding box center [430, 34] width 52 height 9
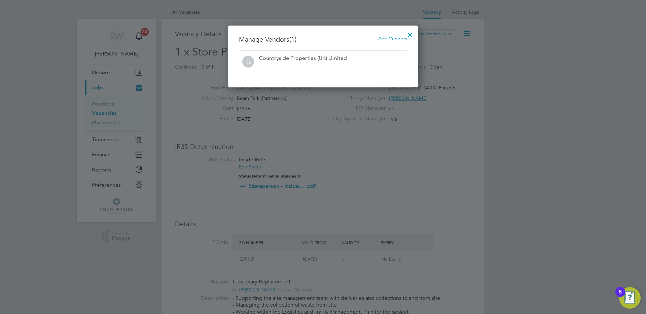
click at [454, 51] on div at bounding box center [323, 157] width 646 height 314
click at [409, 37] on div at bounding box center [410, 33] width 12 height 12
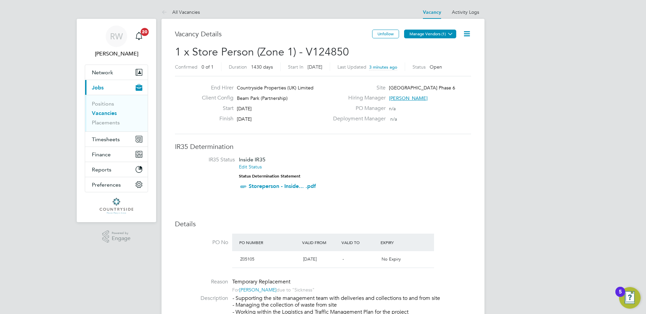
click at [429, 35] on button "Manage Vendors (1)" at bounding box center [430, 34] width 52 height 9
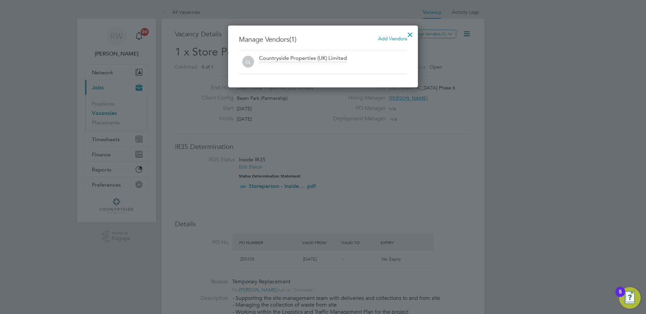
click at [411, 34] on div at bounding box center [410, 33] width 12 height 12
